Goal: Find specific page/section: Find specific page/section

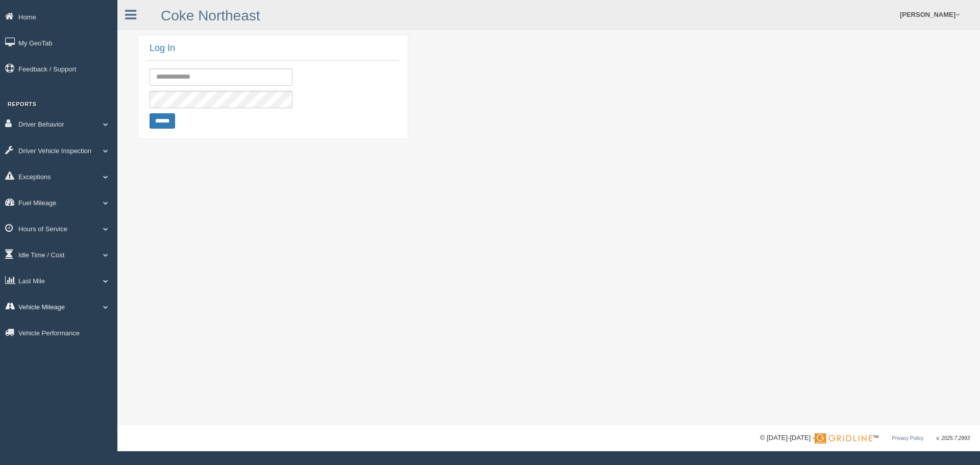
click at [58, 302] on link "Vehicle Mileage" at bounding box center [58, 306] width 117 height 23
click at [56, 284] on link "Last Mile" at bounding box center [58, 280] width 117 height 23
click at [56, 298] on link "Planned Vs Actual" at bounding box center [66, 304] width 96 height 18
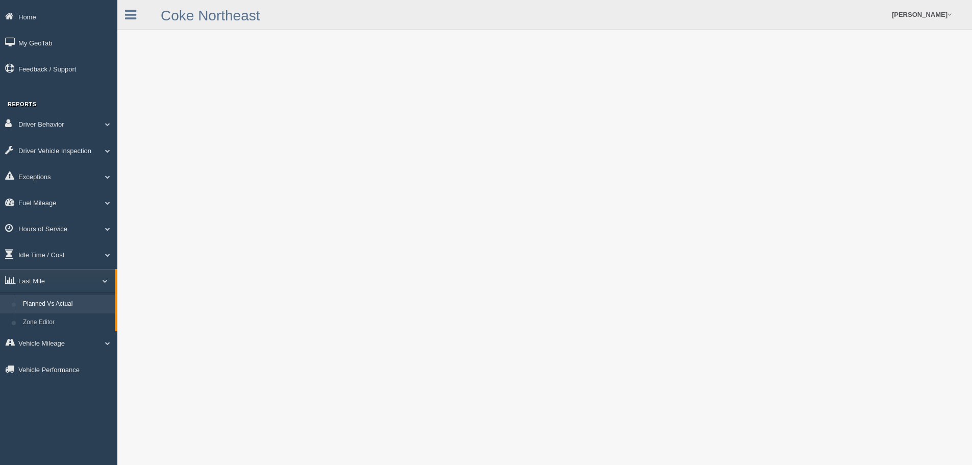
click at [43, 305] on link "Planned Vs Actual" at bounding box center [66, 304] width 96 height 18
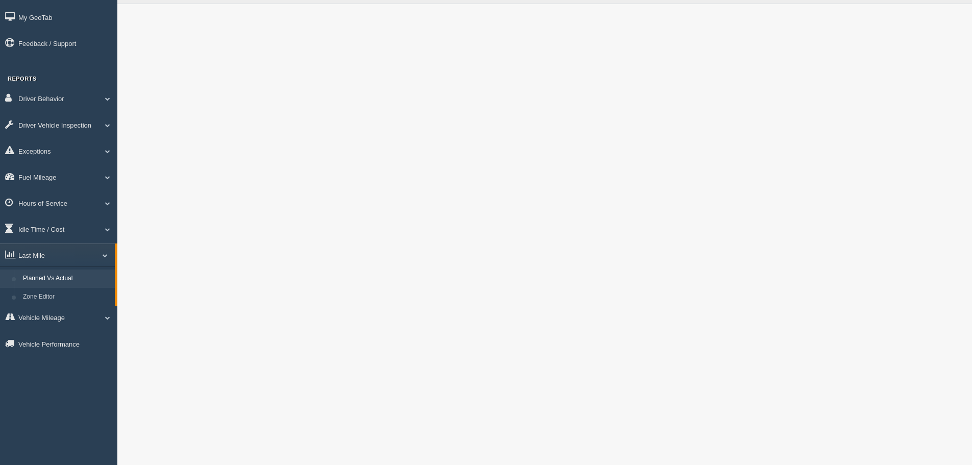
scroll to position [18, 0]
